Goal: Find specific page/section: Find specific page/section

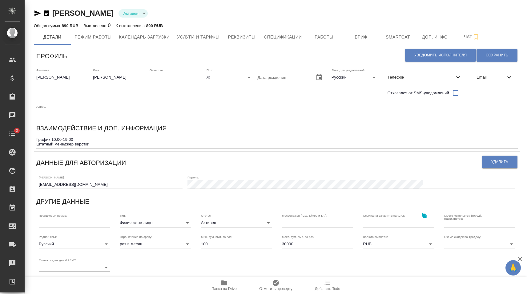
click at [370, 13] on div "[PERSON_NAME] active" at bounding box center [277, 13] width 486 height 10
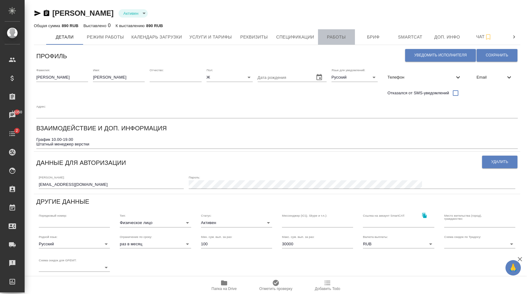
click at [335, 38] on span "Работы" at bounding box center [337, 37] width 30 height 8
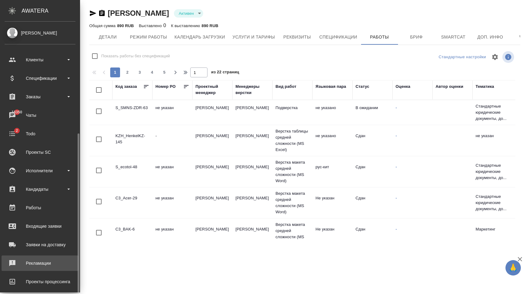
scroll to position [62, 0]
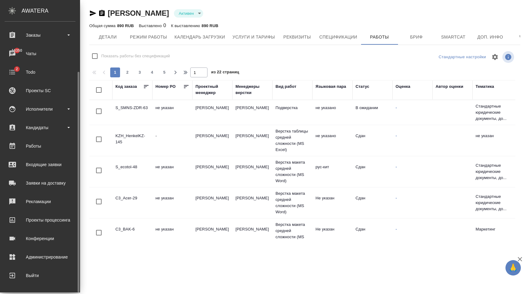
click at [40, 247] on ul "Клиенты Спецификации Заказы 16350 Чаты 2 Todo Проекты SC Исполнители Кандидаты …" at bounding box center [40, 134] width 80 height 295
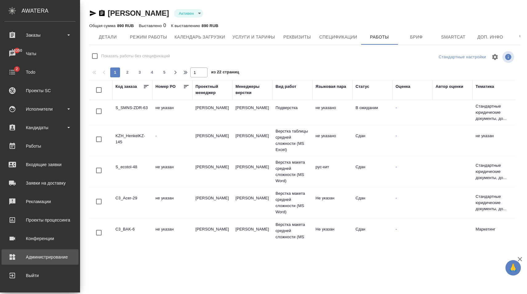
click at [40, 250] on link "Администрирование" at bounding box center [40, 256] width 77 height 15
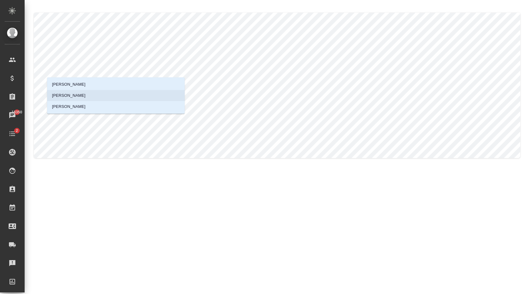
click at [84, 94] on p "[PERSON_NAME]" at bounding box center [69, 95] width 34 height 6
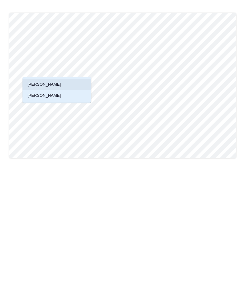
click at [53, 86] on p "[PERSON_NAME]" at bounding box center [44, 84] width 34 height 6
